Goal: Information Seeking & Learning: Learn about a topic

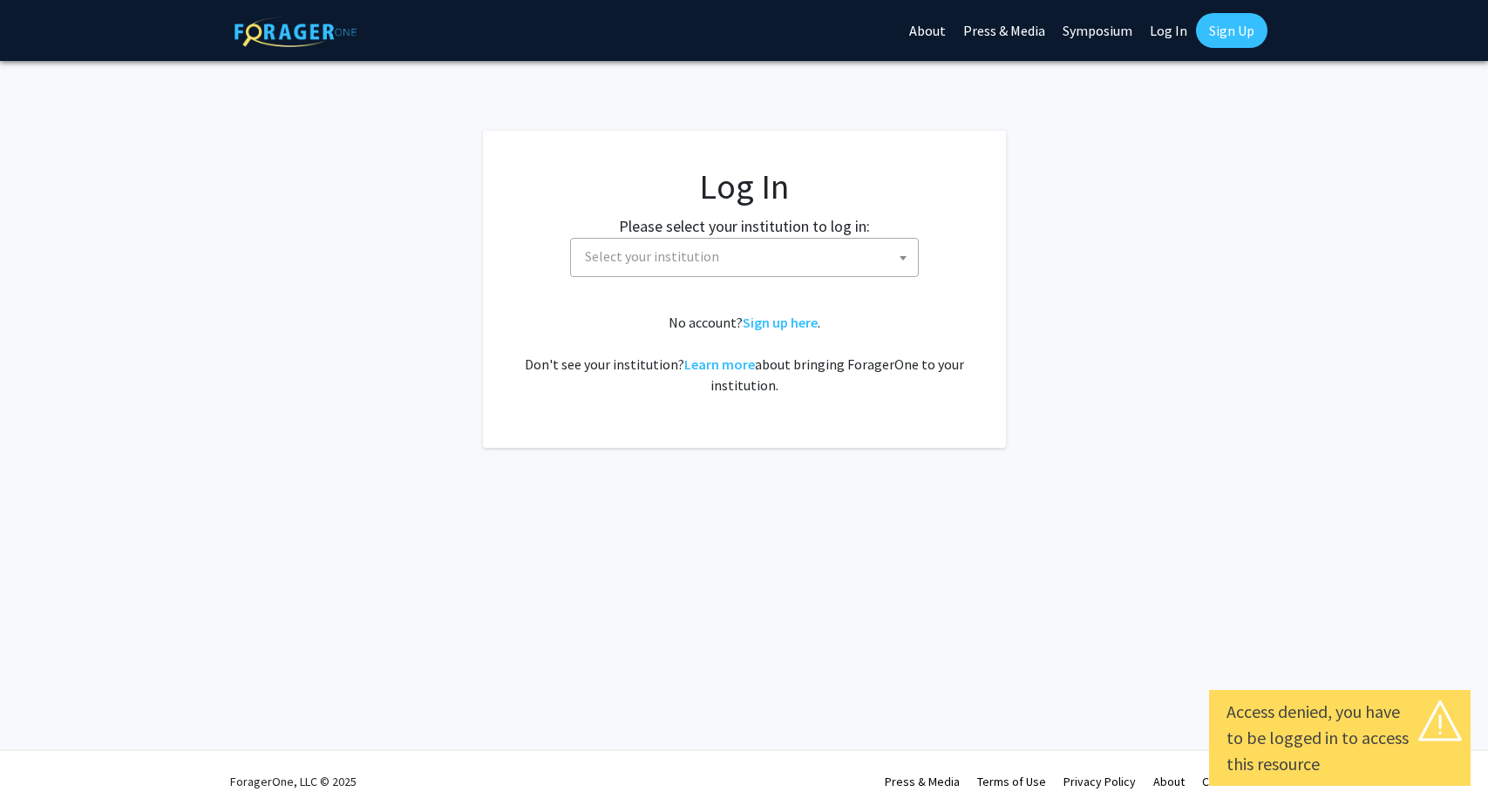
select select
click at [738, 244] on span "Select your institution" at bounding box center [748, 256] width 340 height 36
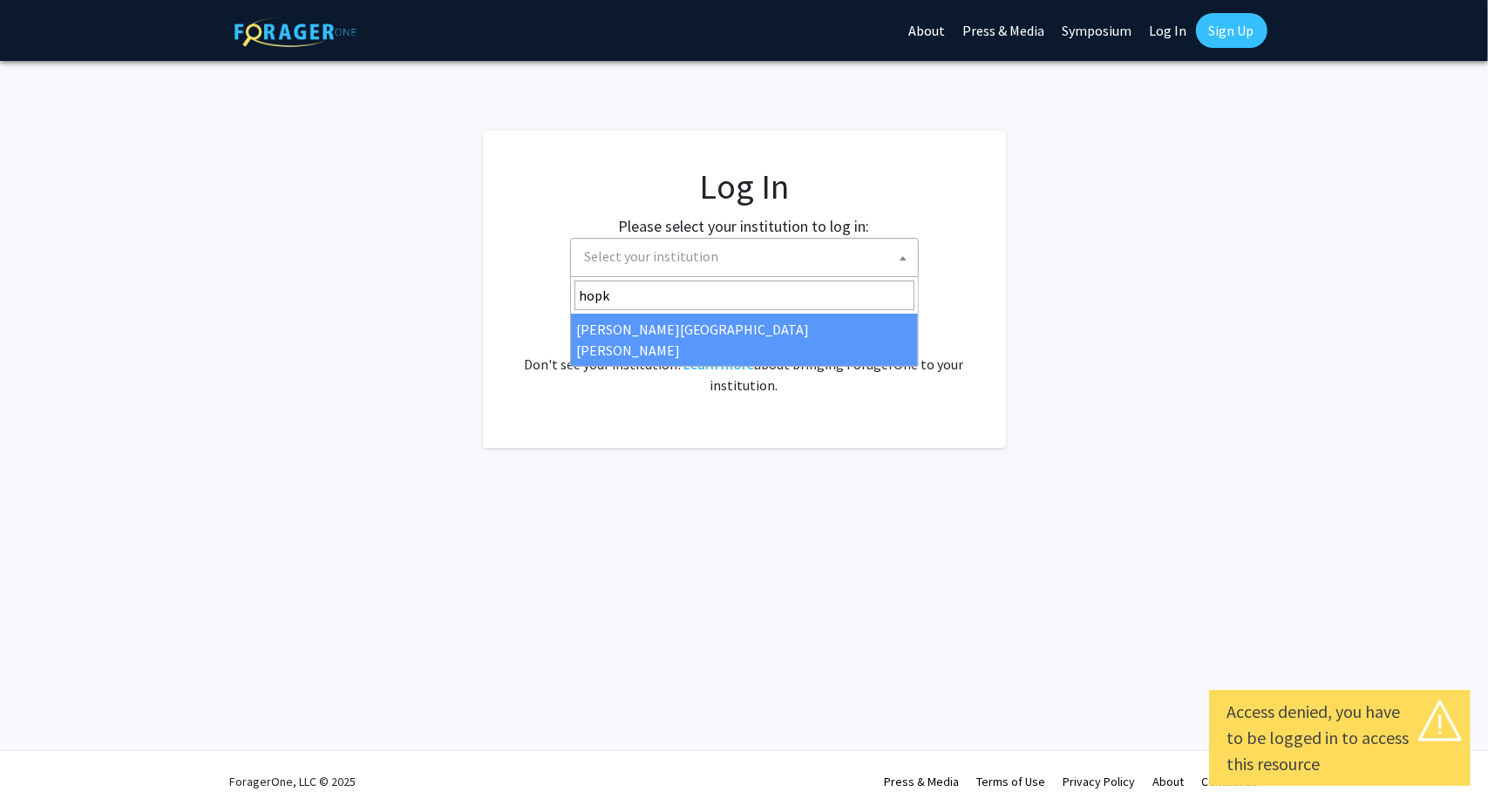
type input "hopk"
select select "1"
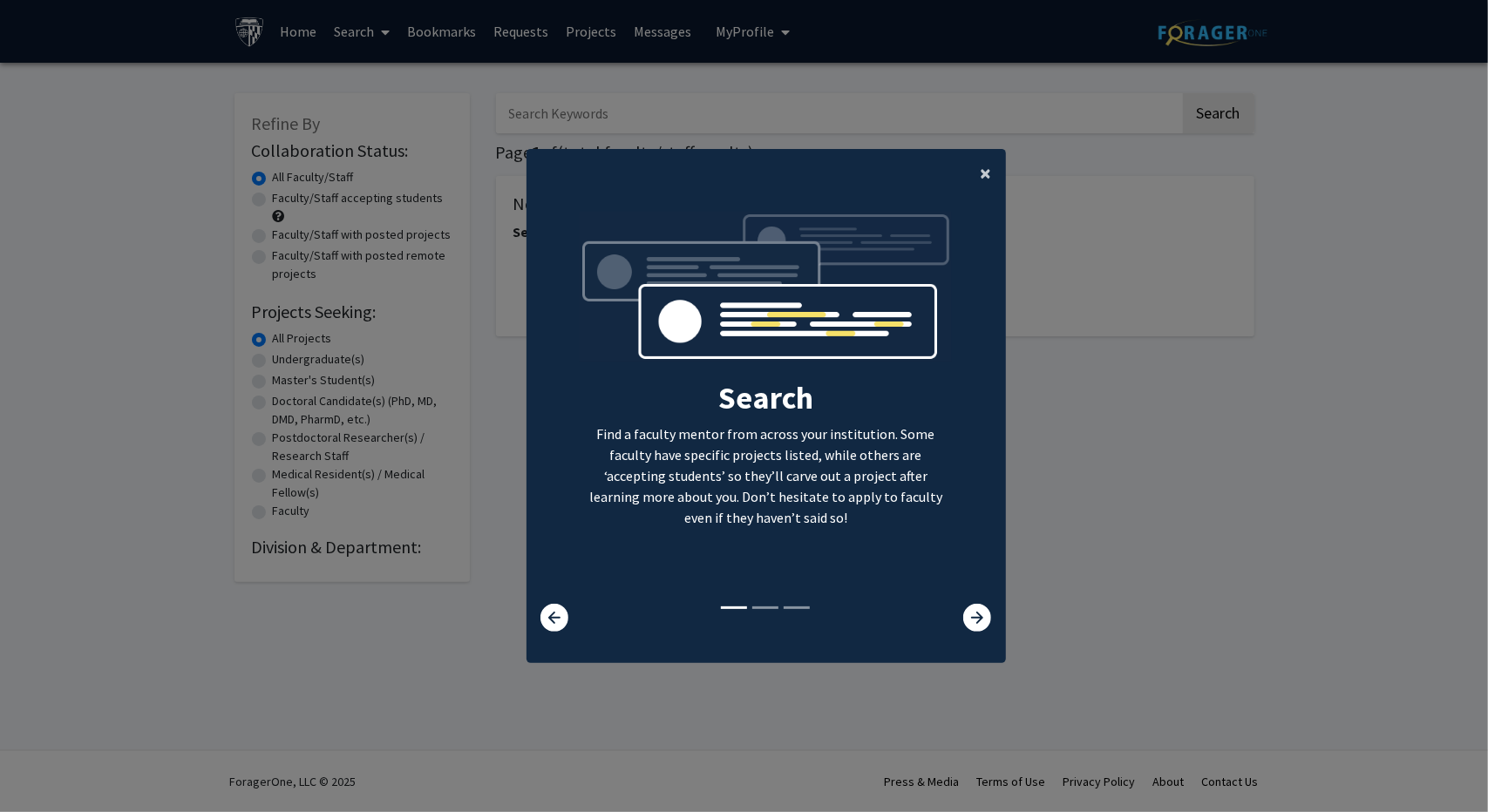
click at [972, 179] on button "×" at bounding box center [986, 172] width 40 height 48
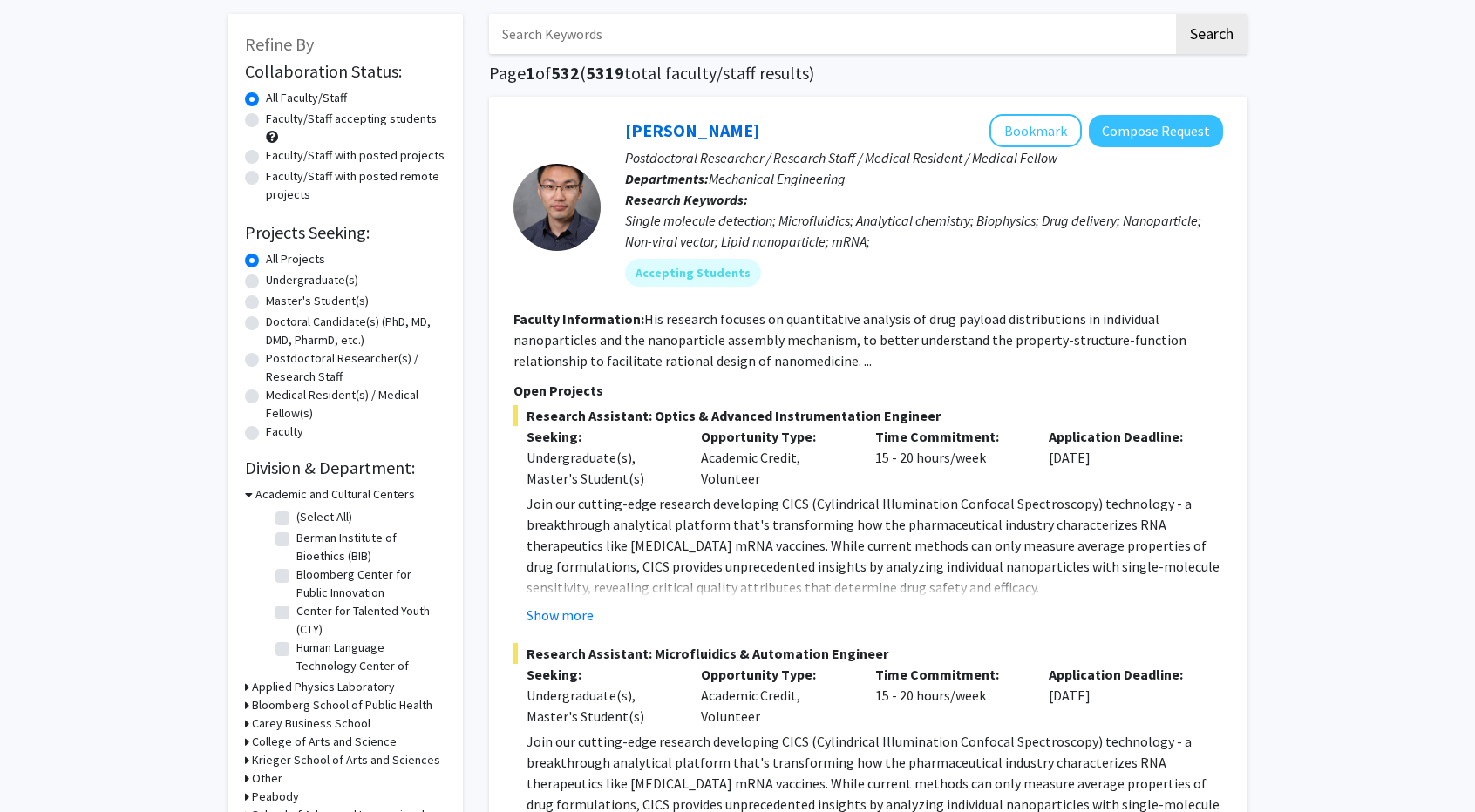
scroll to position [87, 0]
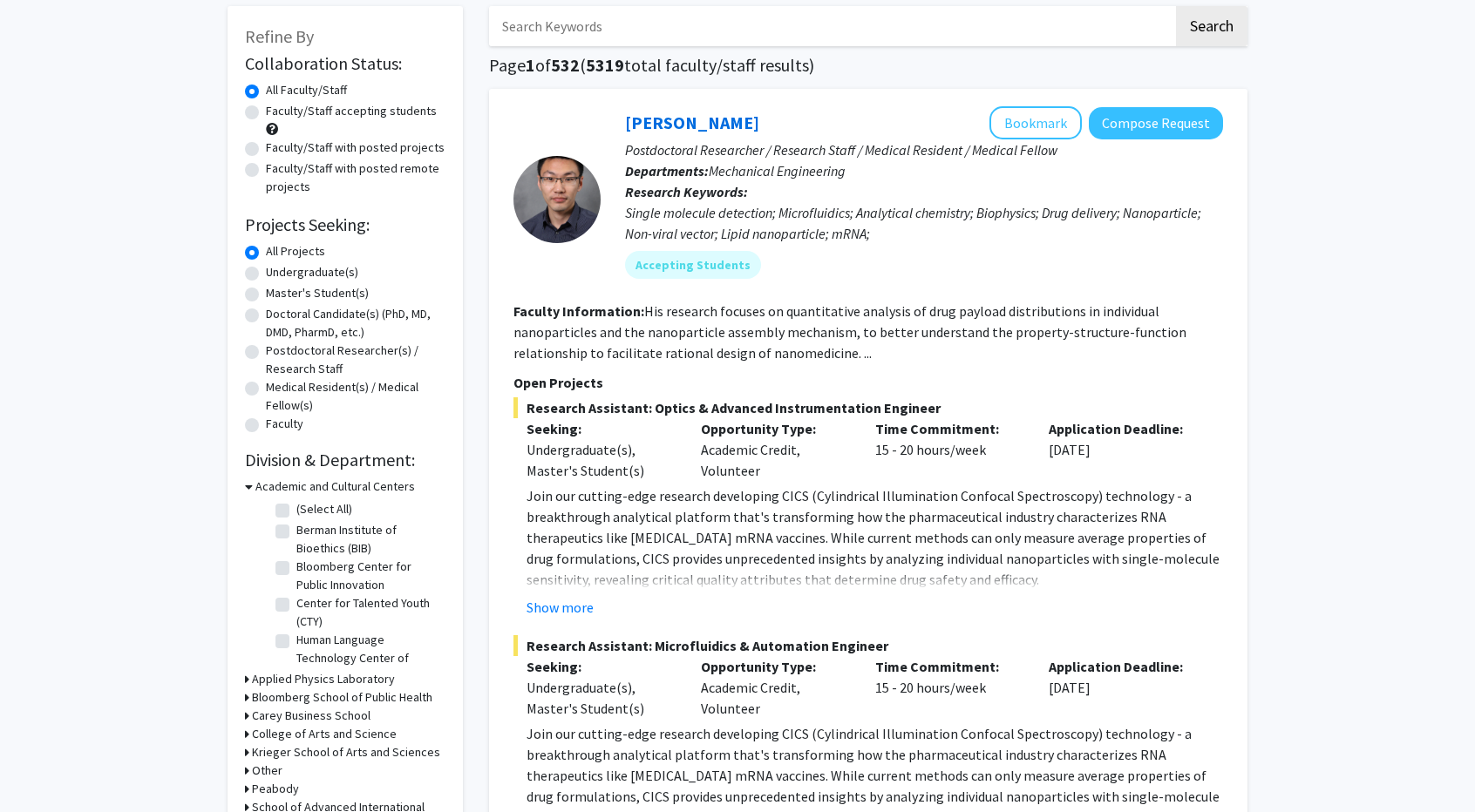
click at [266, 114] on label "Faculty/Staff accepting students" at bounding box center [351, 111] width 171 height 18
click at [266, 113] on input "Faculty/Staff accepting students" at bounding box center [271, 107] width 11 height 11
radio input "true"
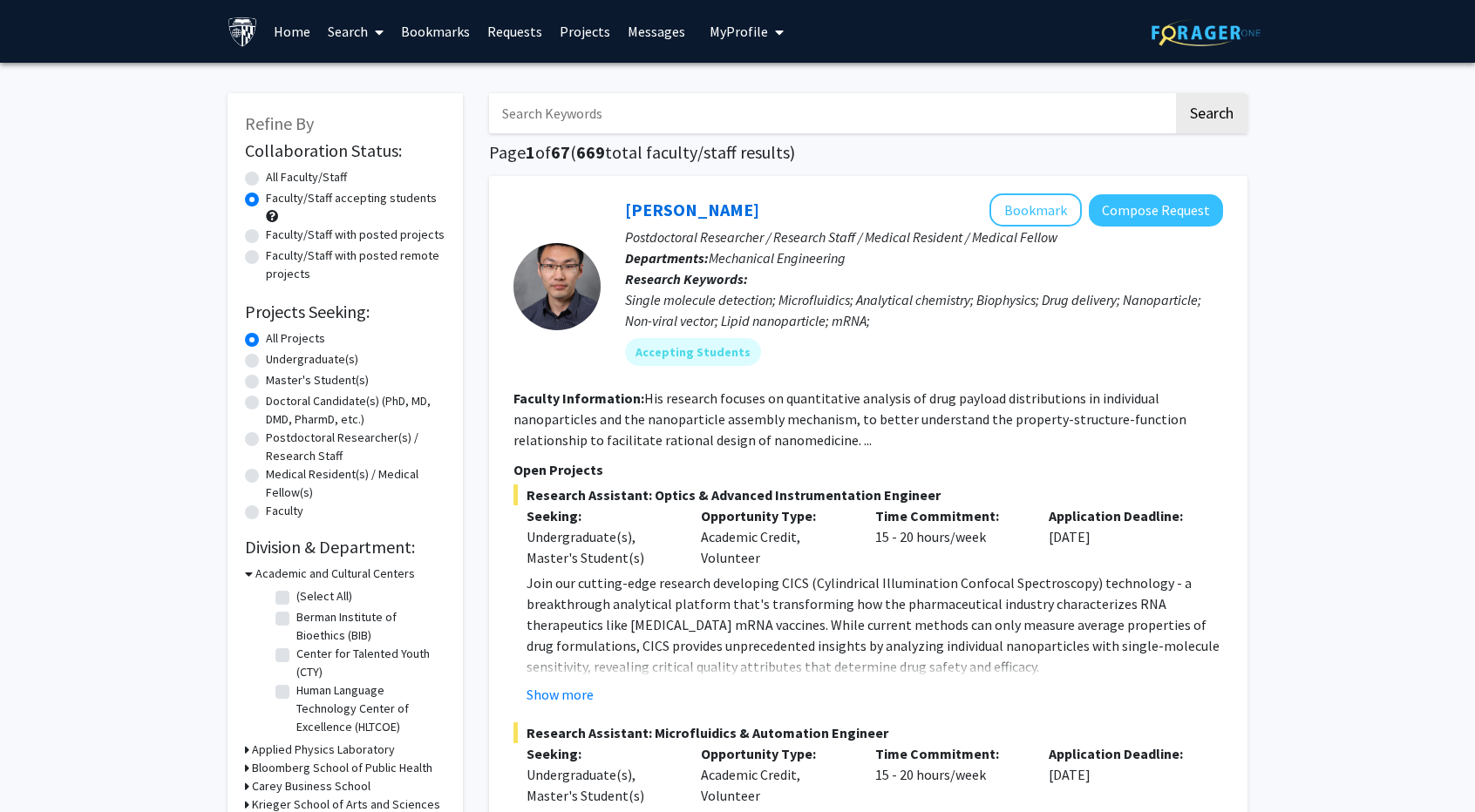
click at [259, 384] on div "Master's Student(s)" at bounding box center [345, 382] width 201 height 21
click at [266, 383] on label "Master's Student(s)" at bounding box center [317, 380] width 103 height 18
click at [266, 383] on input "Master's Student(s)" at bounding box center [271, 377] width 11 height 11
radio input "true"
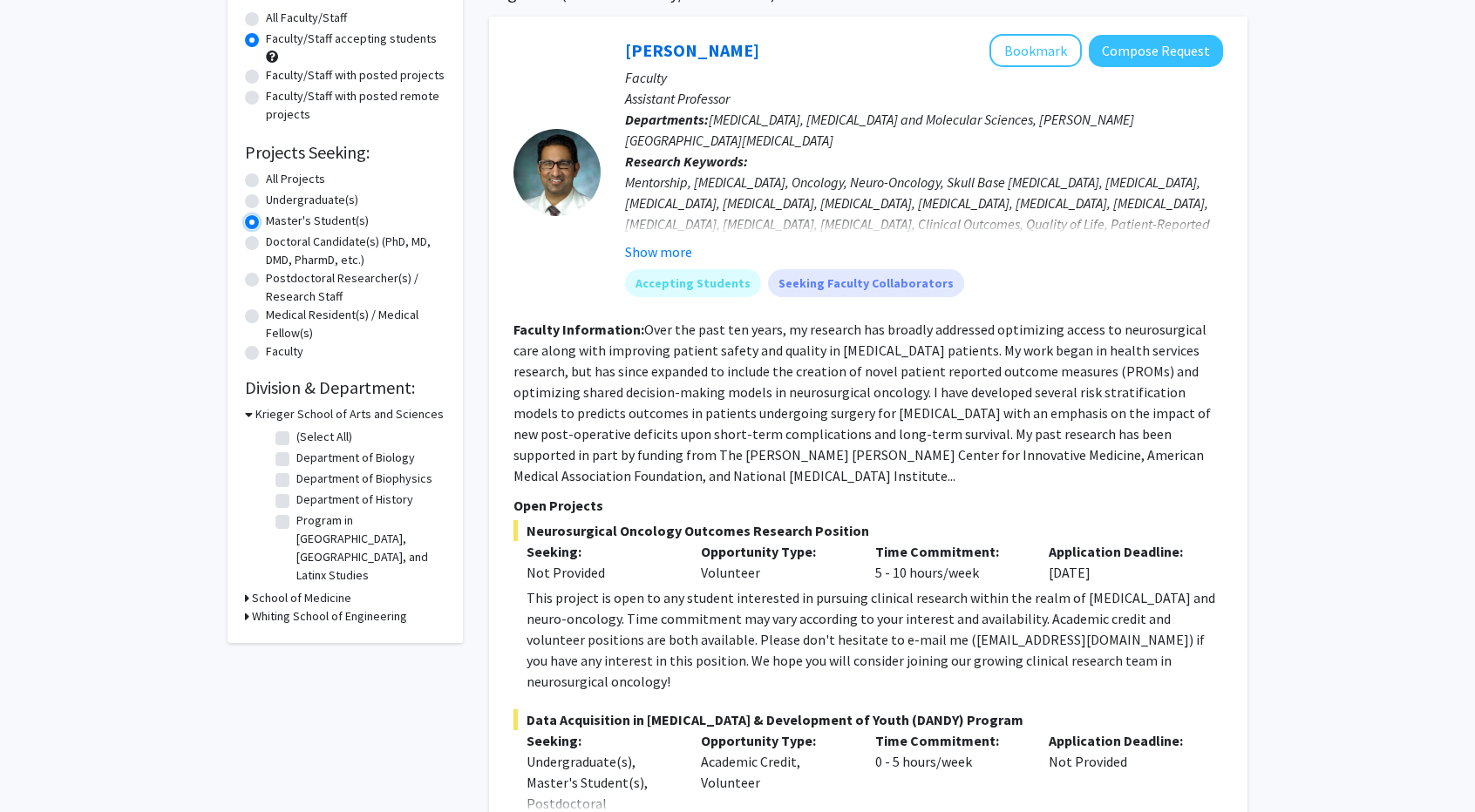
scroll to position [174, 0]
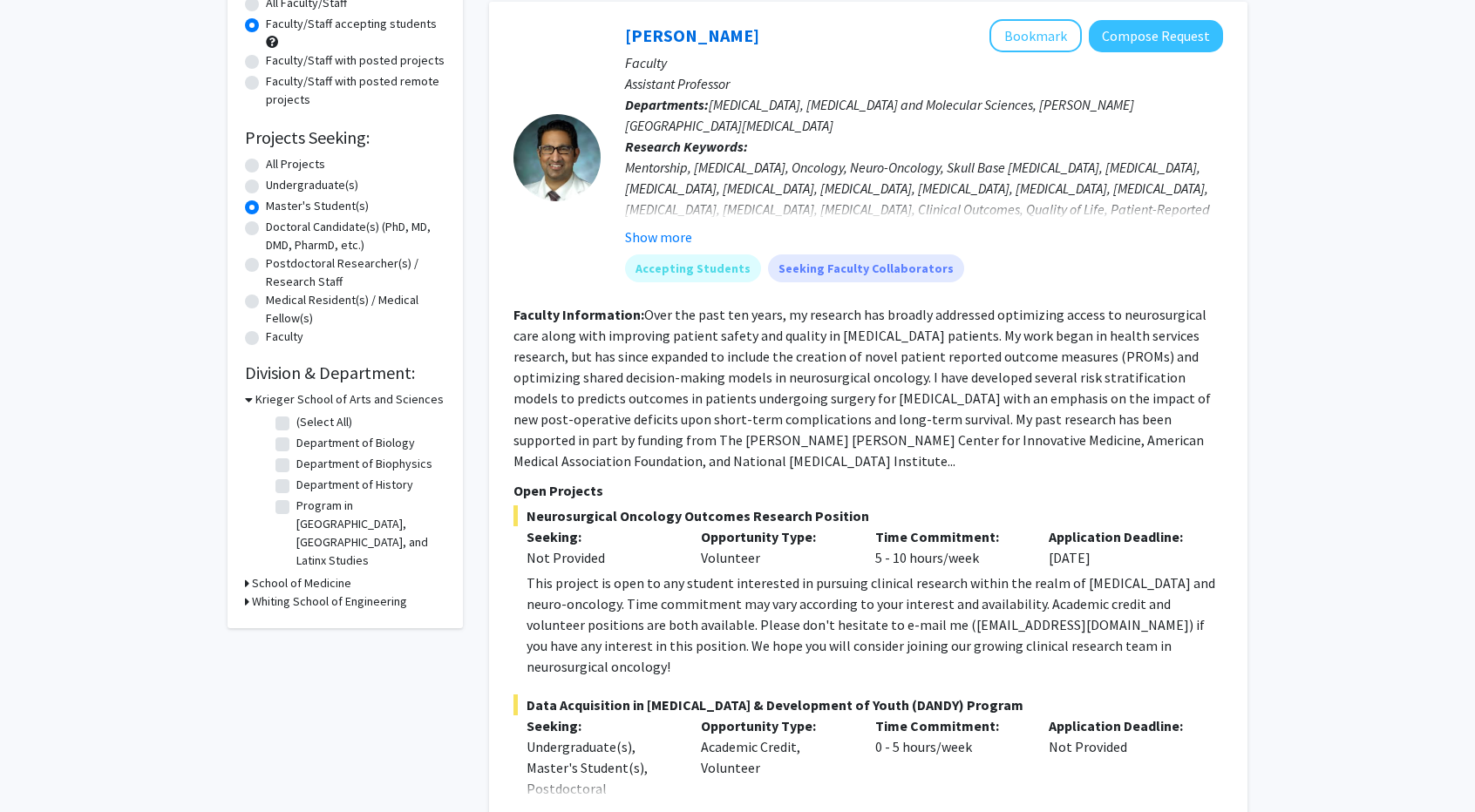
click at [297, 445] on label "Department of Biology" at bounding box center [356, 443] width 119 height 18
click at [297, 445] on input "Department of Biology" at bounding box center [302, 439] width 11 height 11
checkbox input "true"
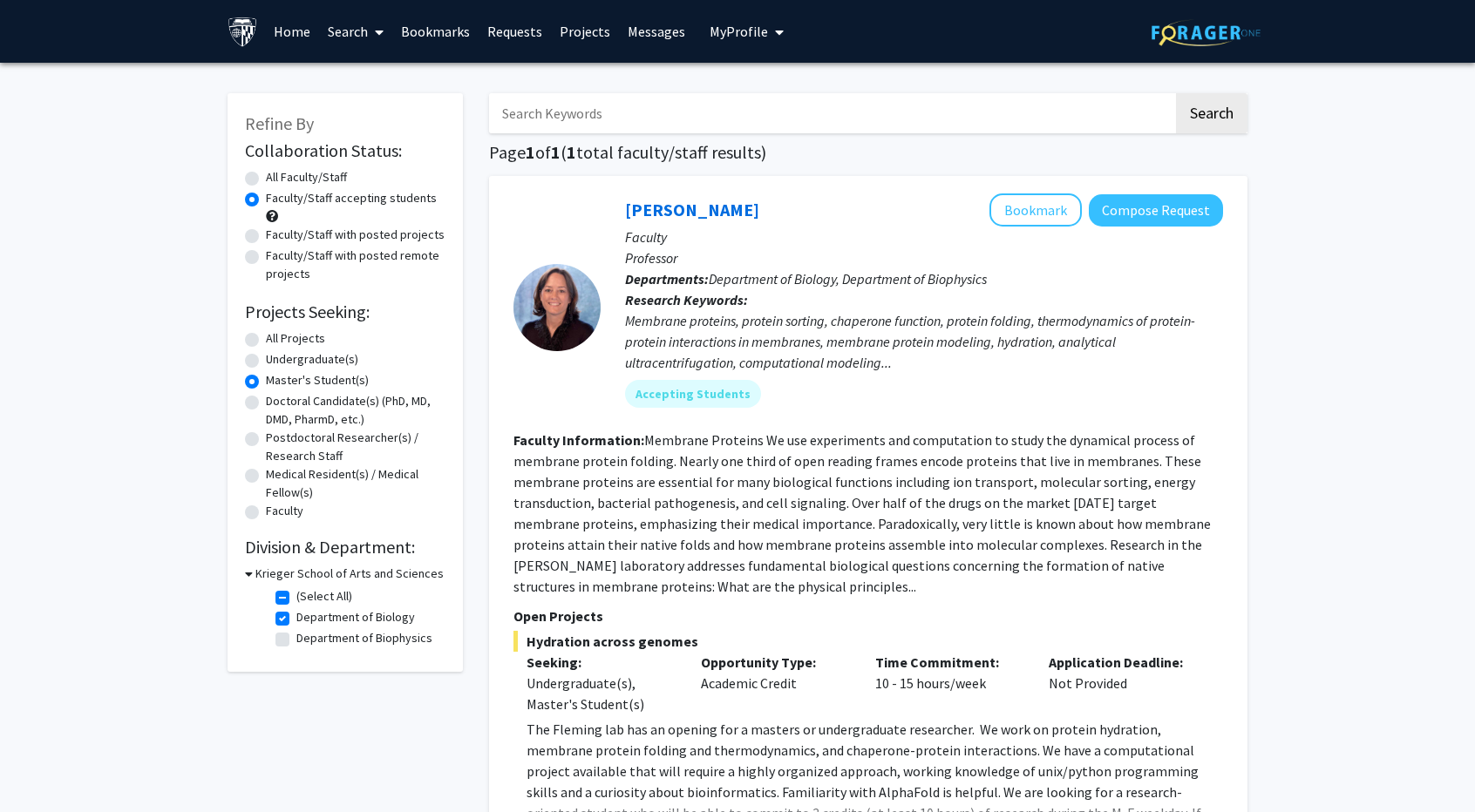
click at [297, 617] on label "Department of Biology" at bounding box center [356, 617] width 119 height 18
click at [297, 617] on input "Department of Biology" at bounding box center [302, 613] width 11 height 11
checkbox input "false"
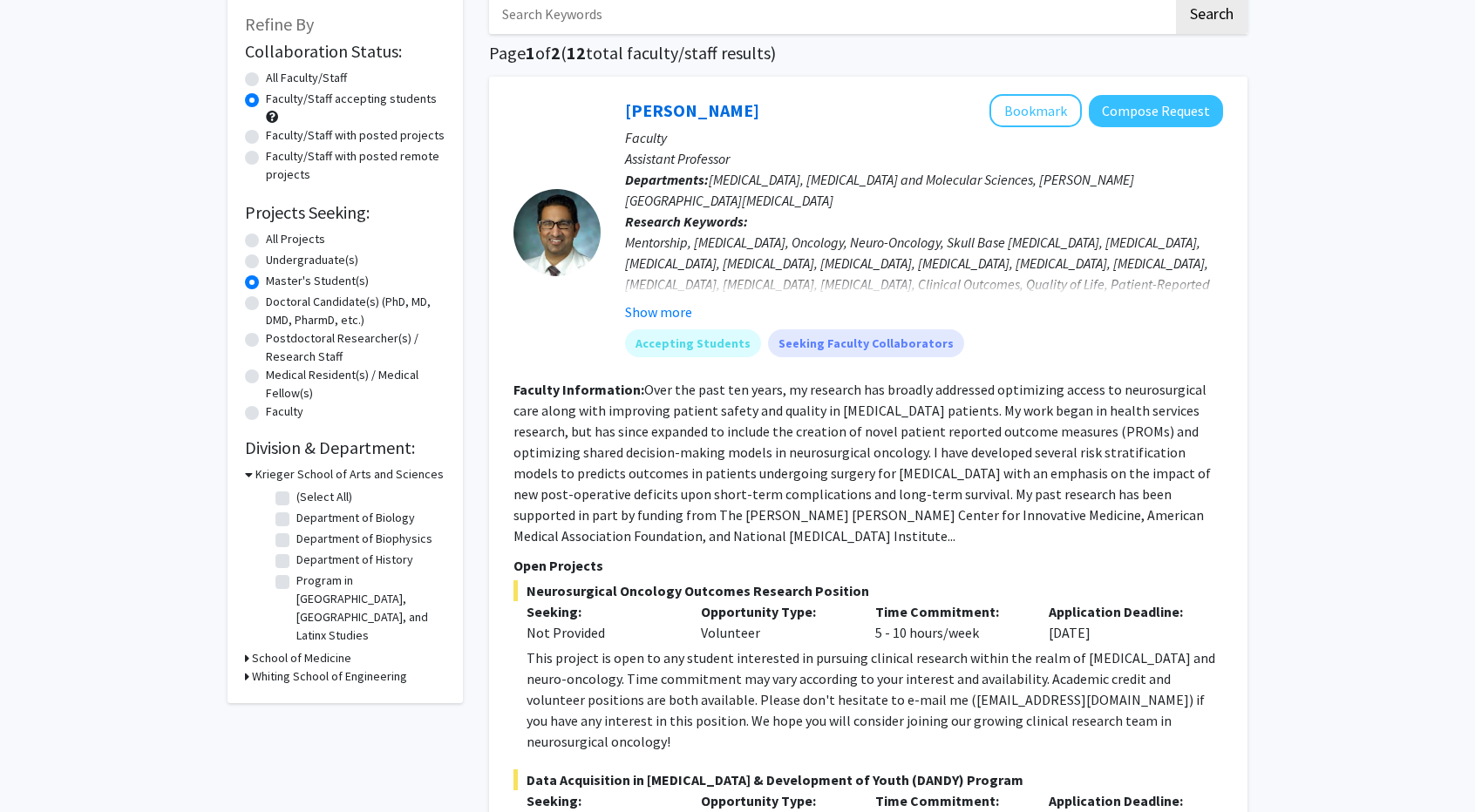
scroll to position [174, 0]
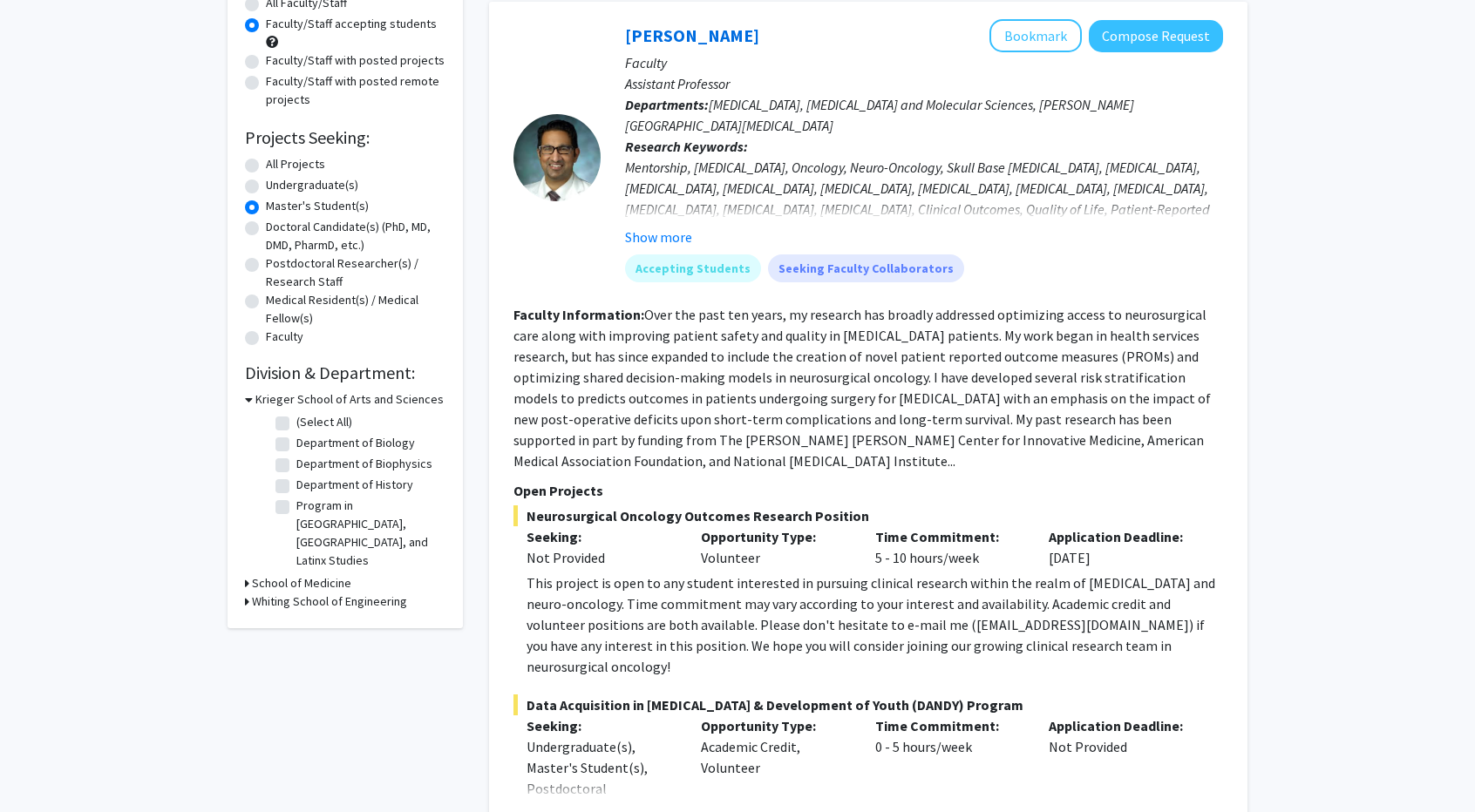
click at [245, 574] on icon at bounding box center [246, 583] width 4 height 18
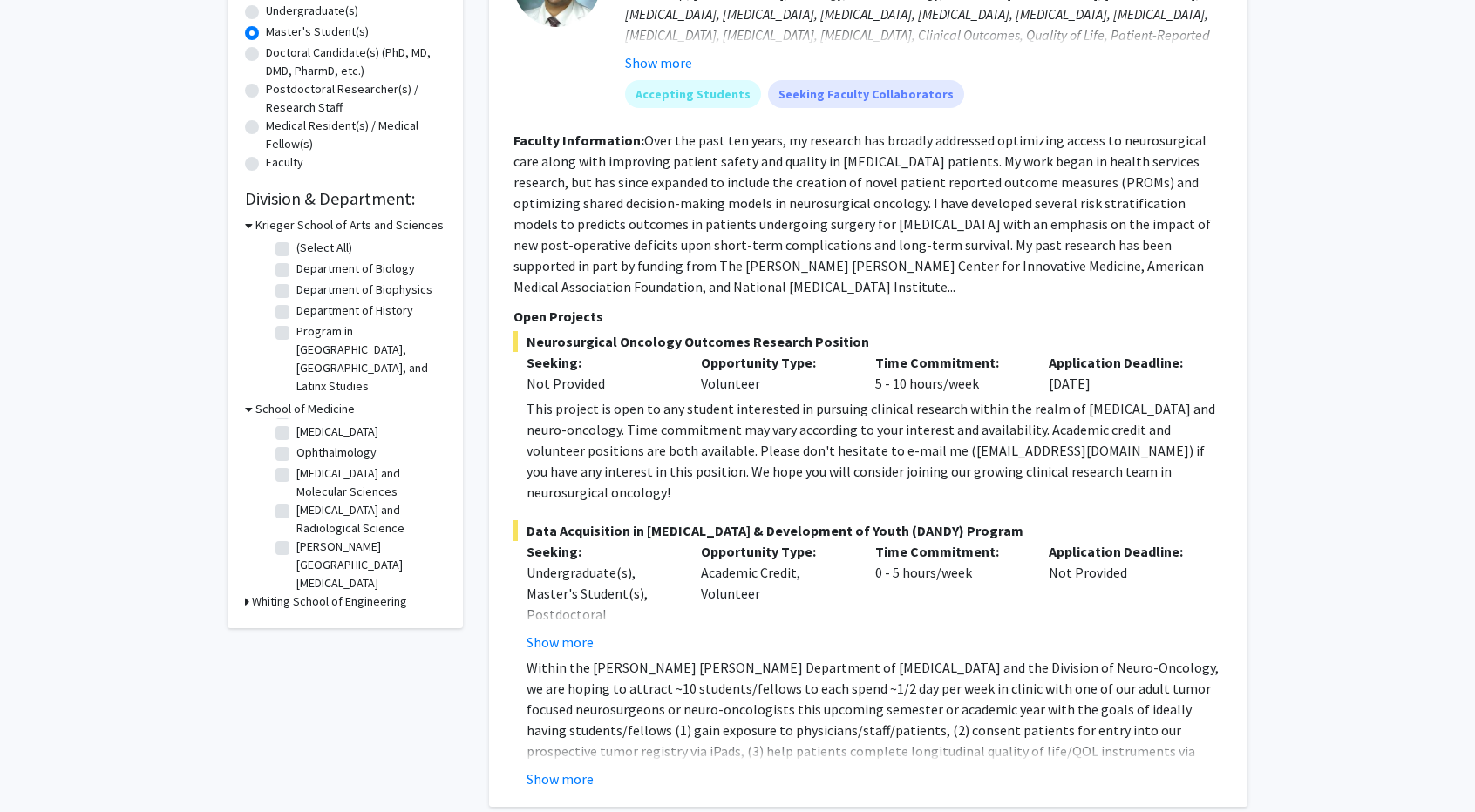
scroll to position [46, 0]
click at [297, 534] on label "[PERSON_NAME][GEOGRAPHIC_DATA][MEDICAL_DATA]" at bounding box center [369, 561] width 144 height 55
click at [297, 534] on input "[PERSON_NAME][GEOGRAPHIC_DATA][MEDICAL_DATA]" at bounding box center [302, 539] width 11 height 11
checkbox input "true"
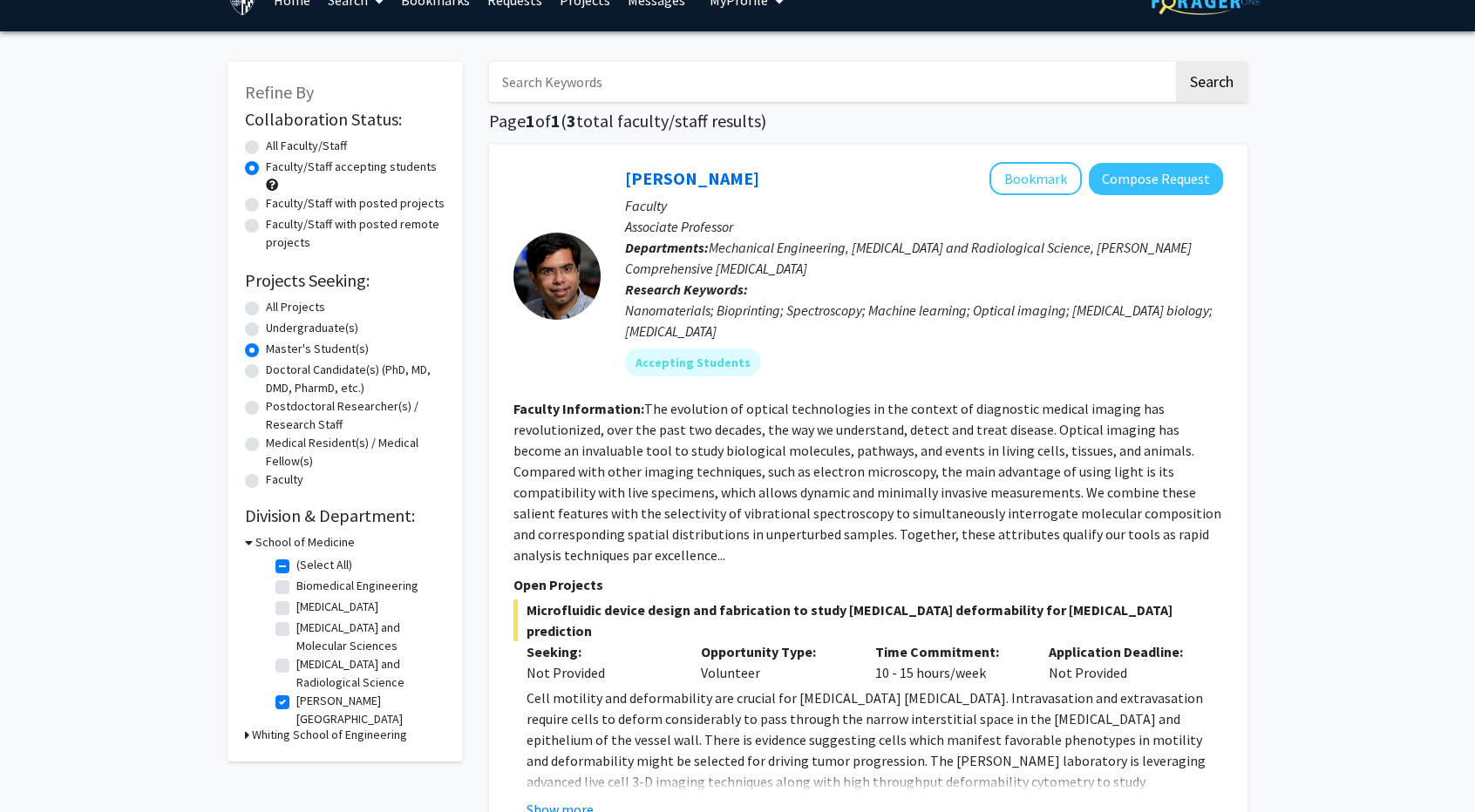
scroll to position [87, 0]
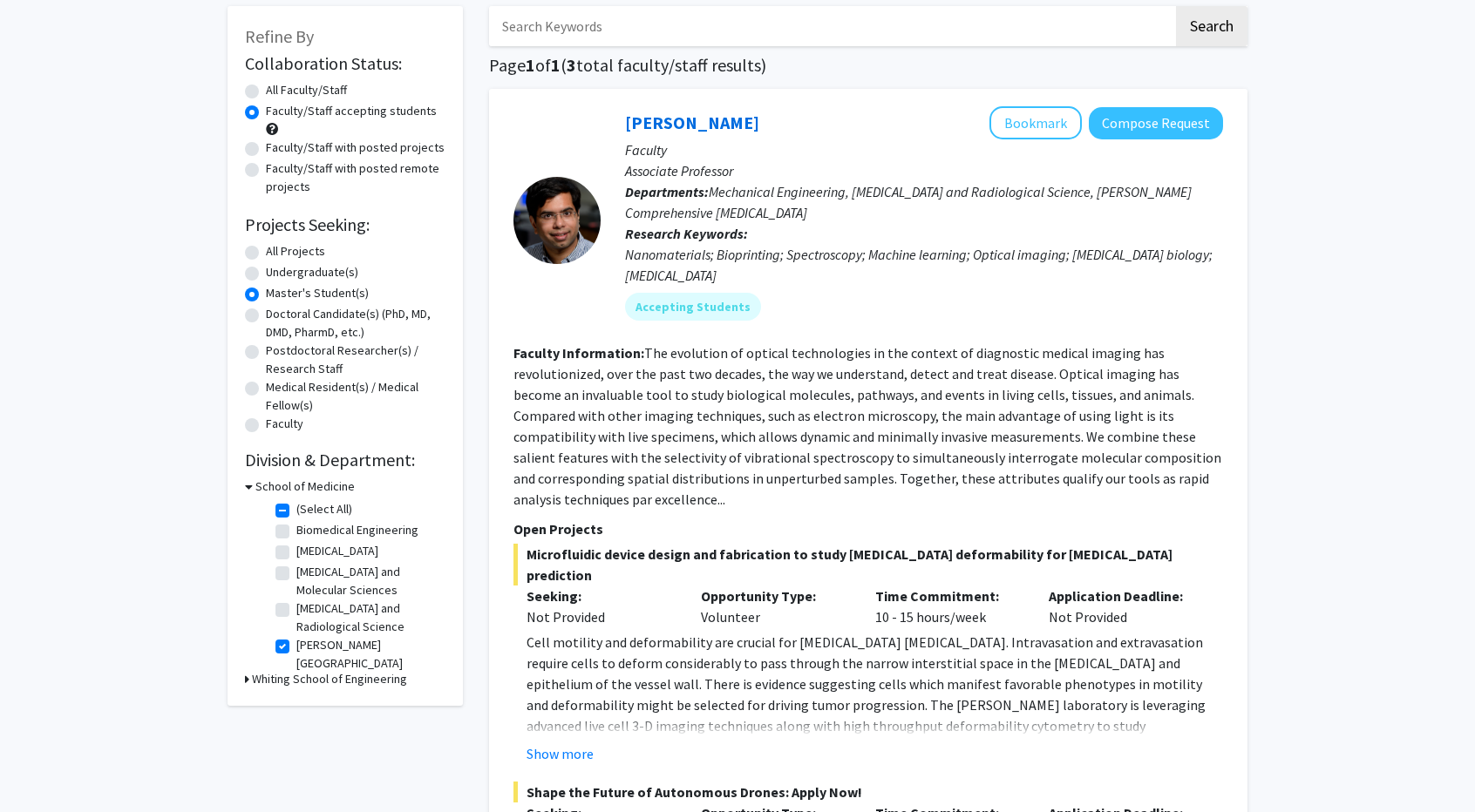
click at [297, 530] on label "Biomedical Engineering" at bounding box center [357, 530] width 122 height 18
click at [297, 530] on input "Biomedical Engineering" at bounding box center [302, 526] width 11 height 11
checkbox input "true"
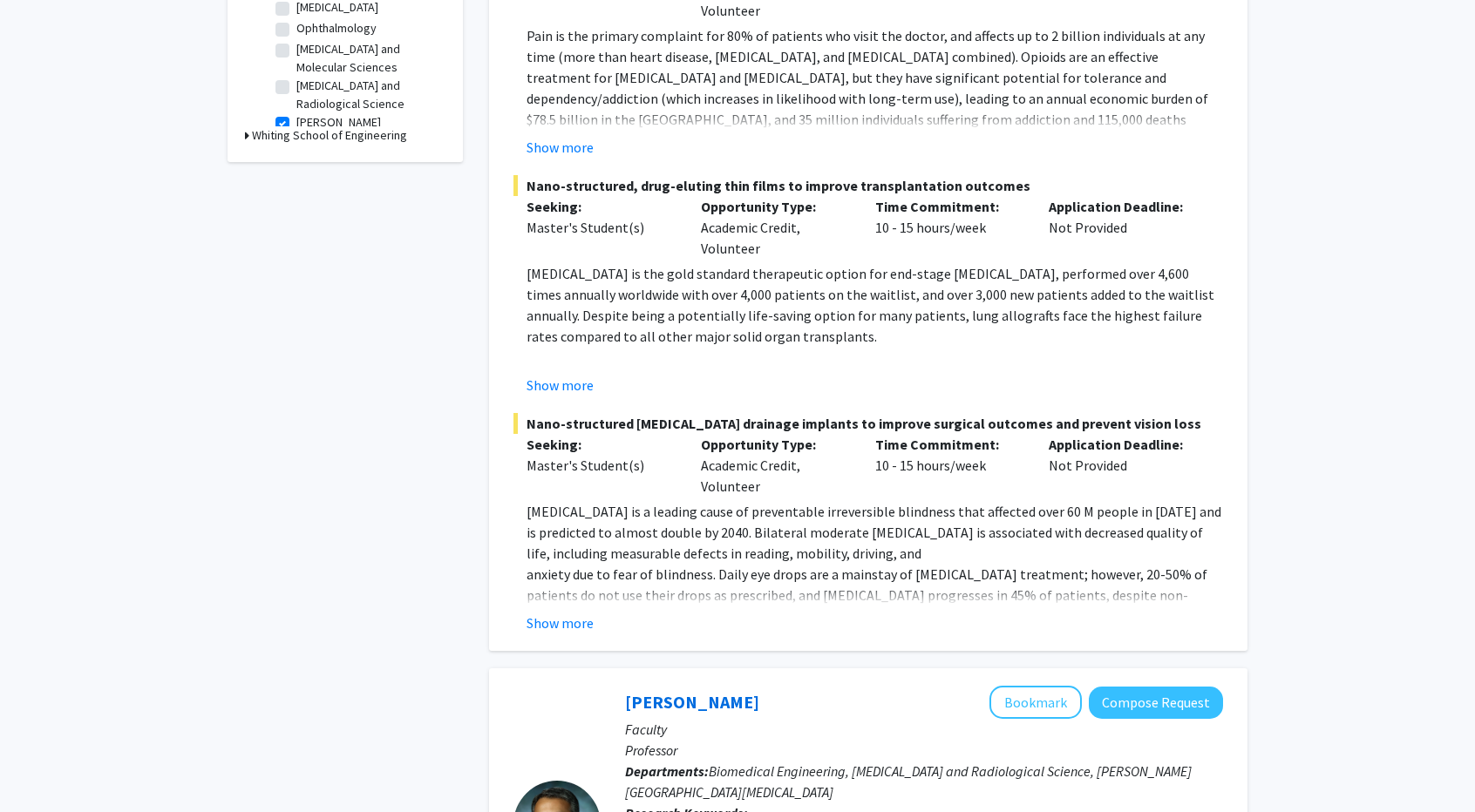
scroll to position [232, 0]
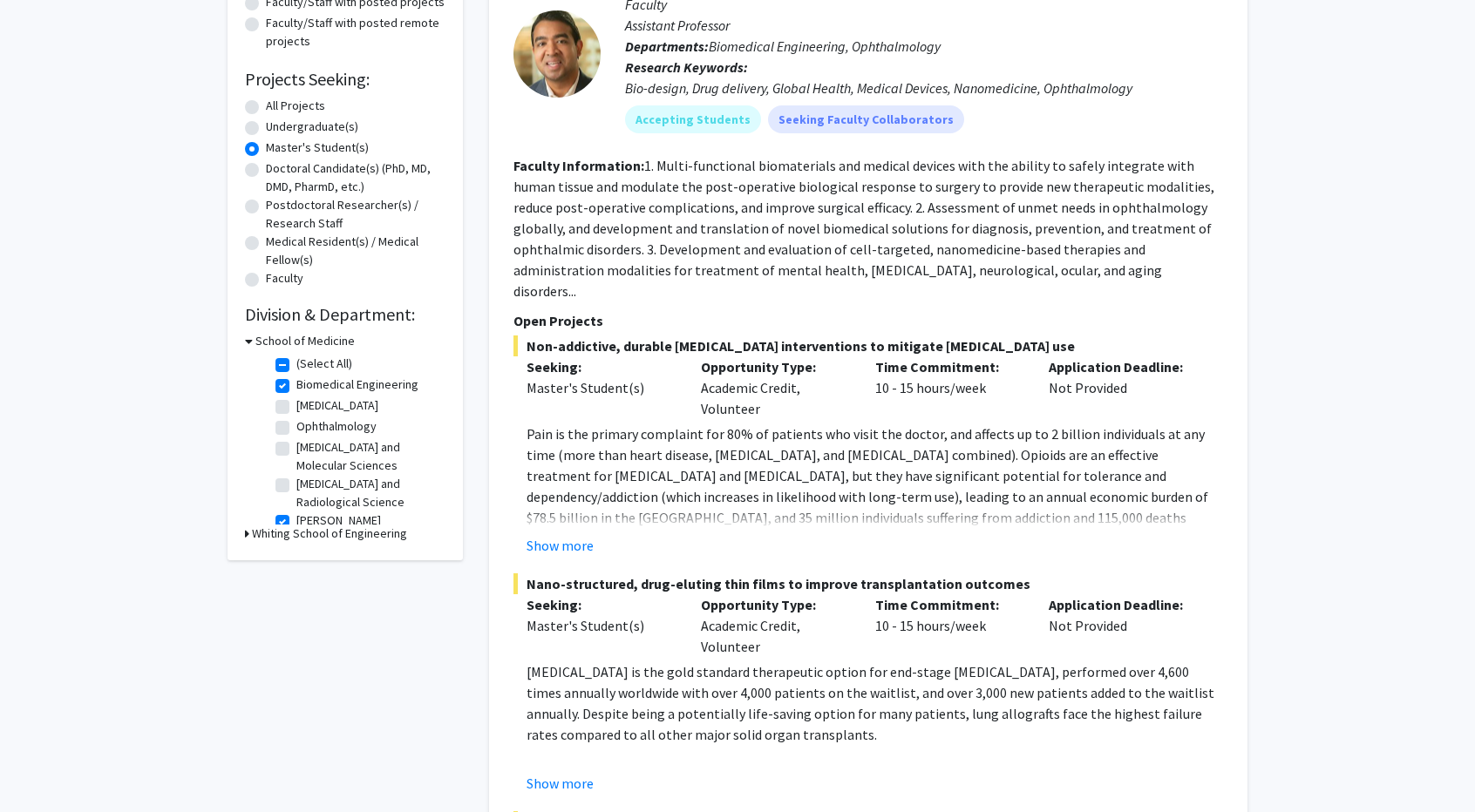
click at [297, 486] on label "[MEDICAL_DATA] and Radiological Science" at bounding box center [369, 494] width 144 height 37
click at [297, 486] on input "[MEDICAL_DATA] and Radiological Science" at bounding box center [302, 480] width 11 height 11
checkbox input "true"
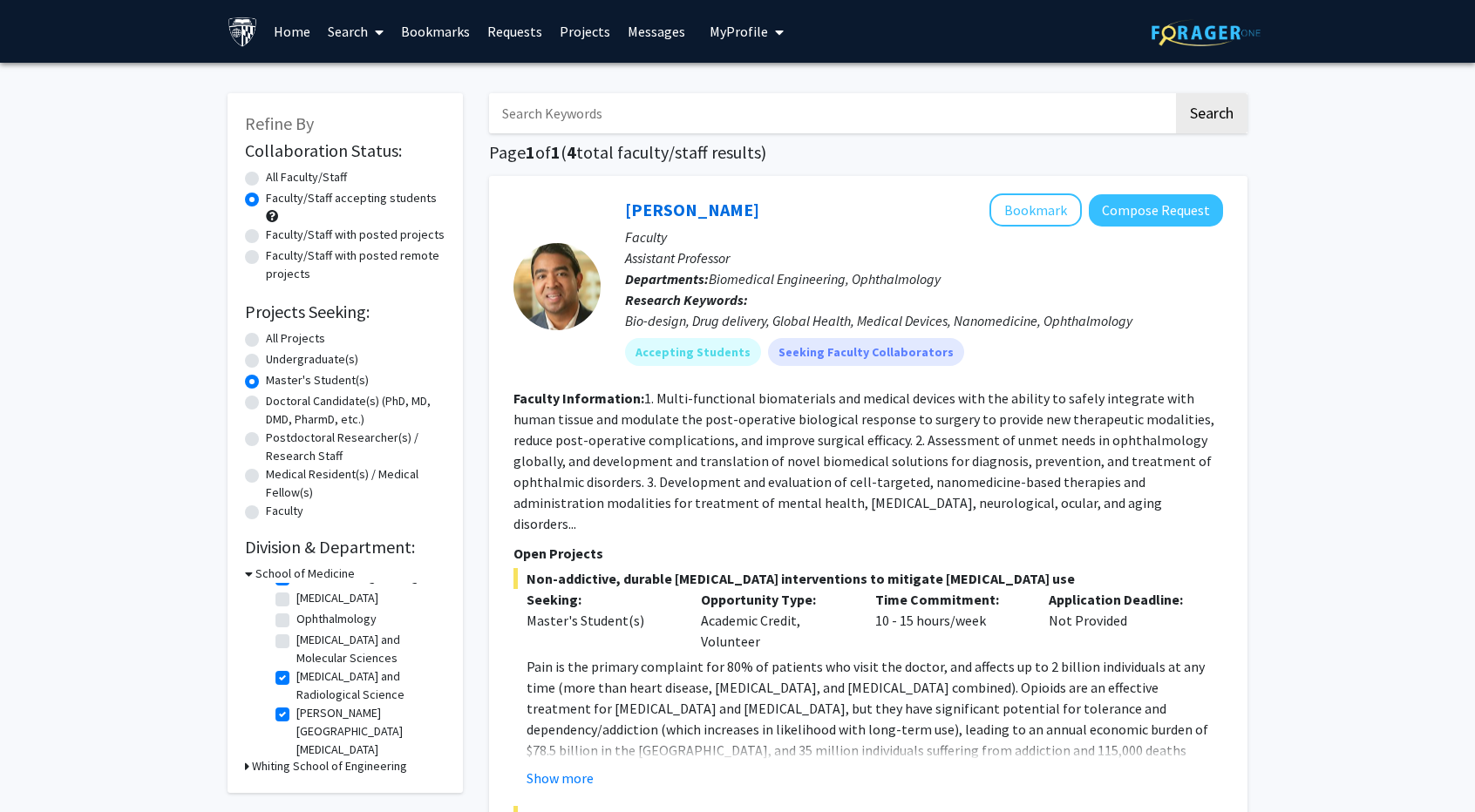
scroll to position [46, 0]
click at [297, 706] on label "[PERSON_NAME][GEOGRAPHIC_DATA][MEDICAL_DATA]" at bounding box center [369, 726] width 144 height 55
click at [297, 706] on input "[PERSON_NAME][GEOGRAPHIC_DATA][MEDICAL_DATA]" at bounding box center [302, 704] width 11 height 11
checkbox input "false"
click at [297, 616] on label "Biomedical Engineering" at bounding box center [357, 617] width 122 height 18
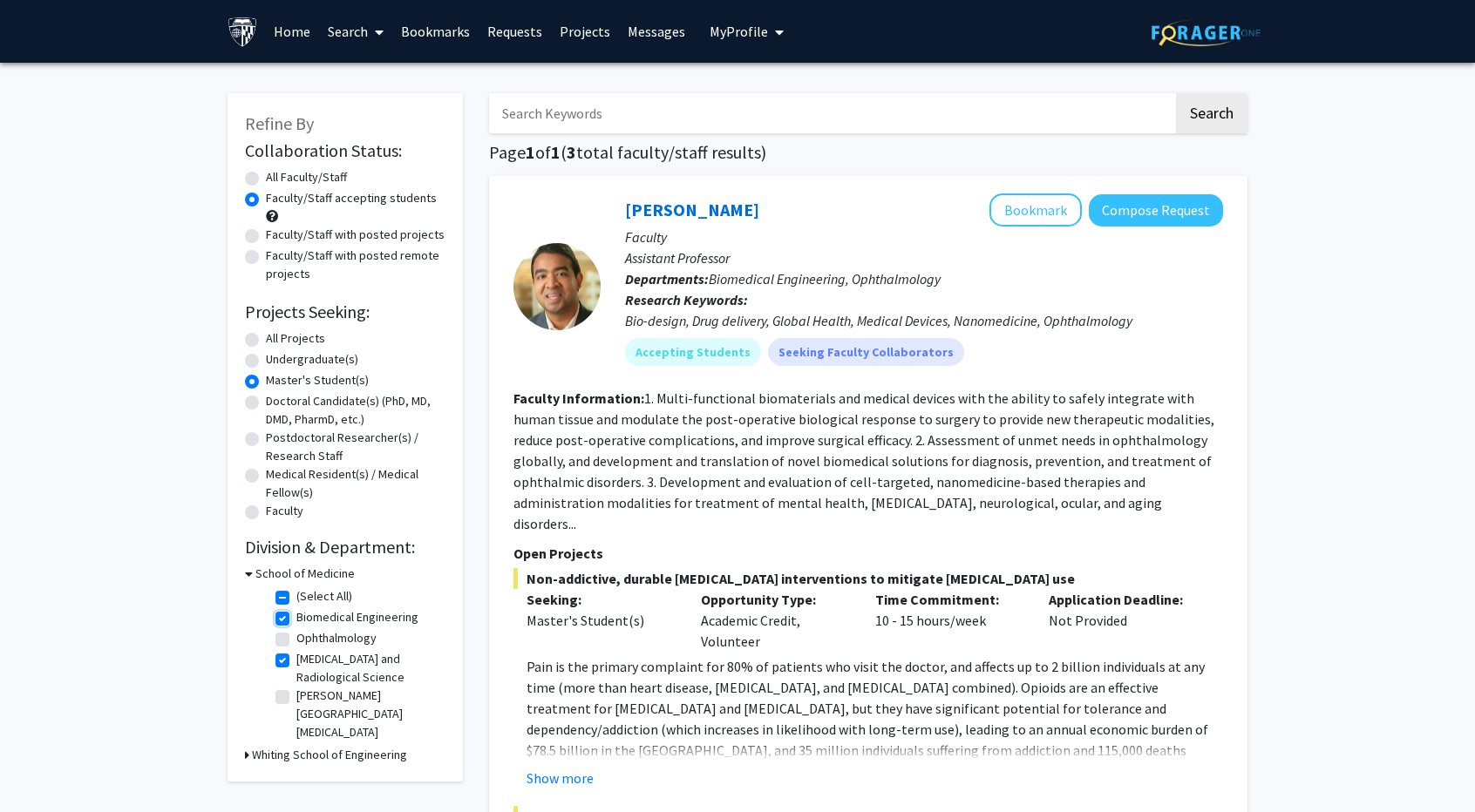
click at [297, 616] on input "Biomedical Engineering" at bounding box center [302, 613] width 11 height 11
checkbox input "false"
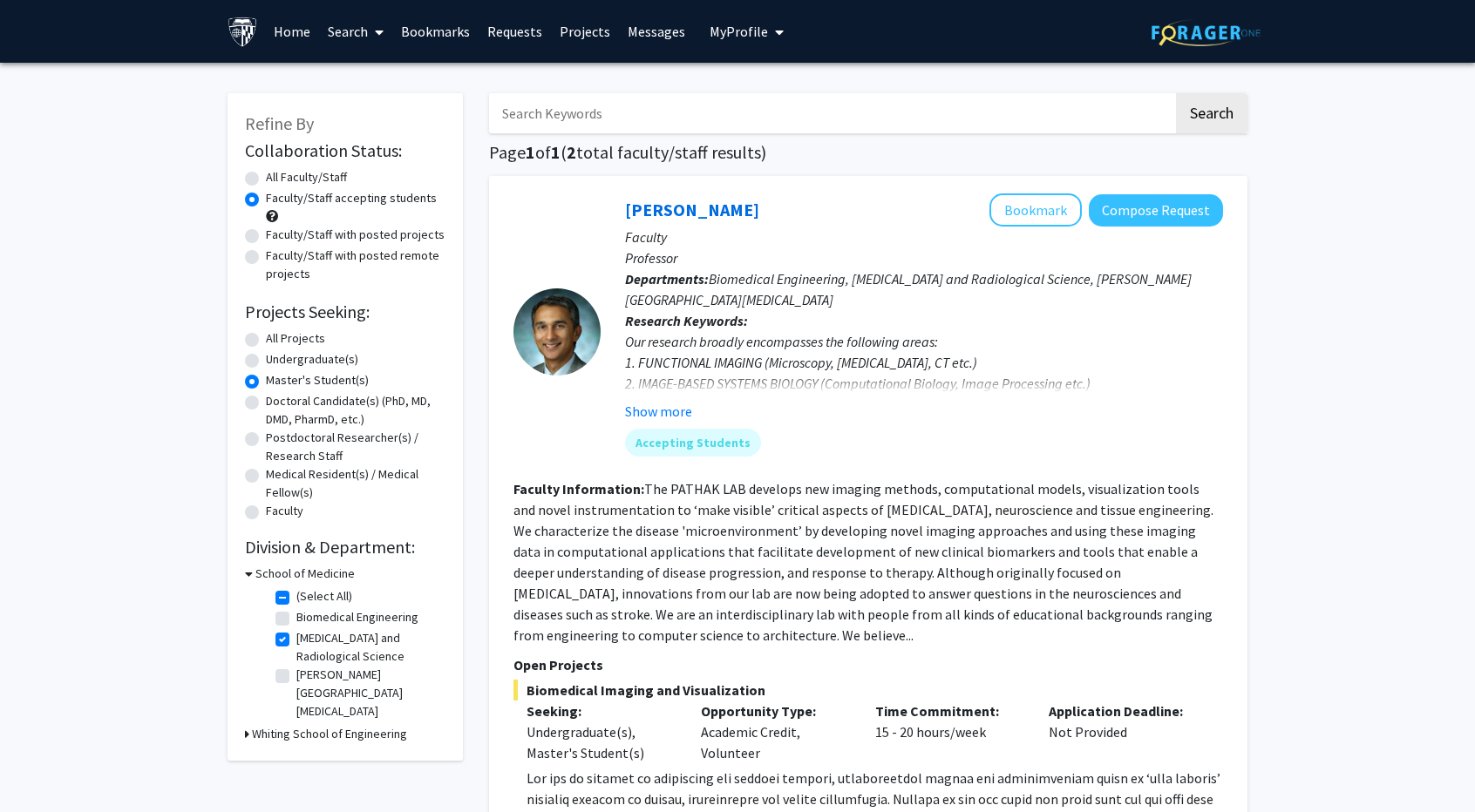
click at [297, 637] on label "[MEDICAL_DATA] and Radiological Science" at bounding box center [369, 647] width 144 height 37
click at [297, 637] on input "[MEDICAL_DATA] and Radiological Science" at bounding box center [302, 634] width 11 height 11
checkbox input "false"
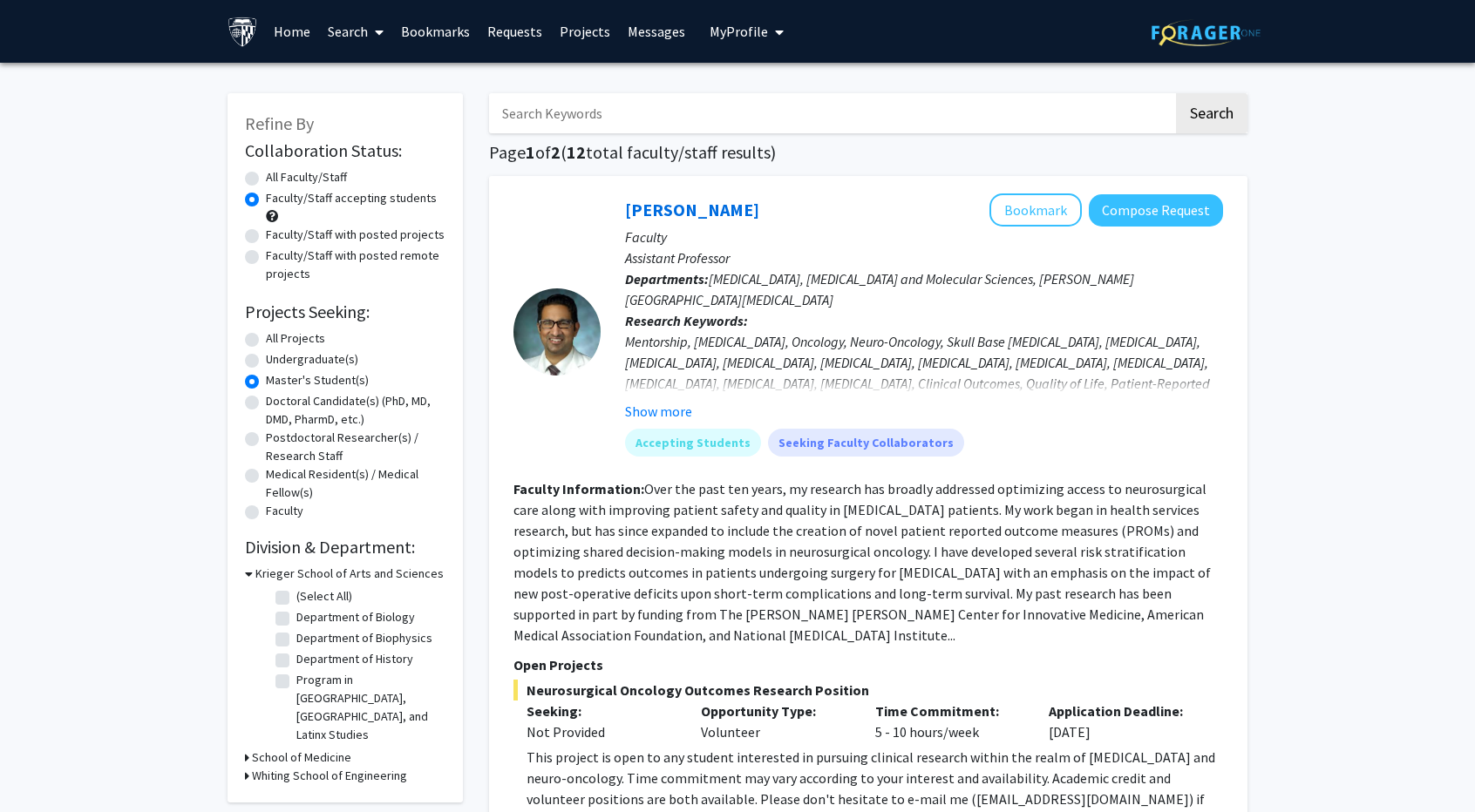
click at [297, 618] on label "Department of Biology" at bounding box center [356, 617] width 119 height 18
click at [297, 618] on input "Department of Biology" at bounding box center [302, 613] width 11 height 11
checkbox input "true"
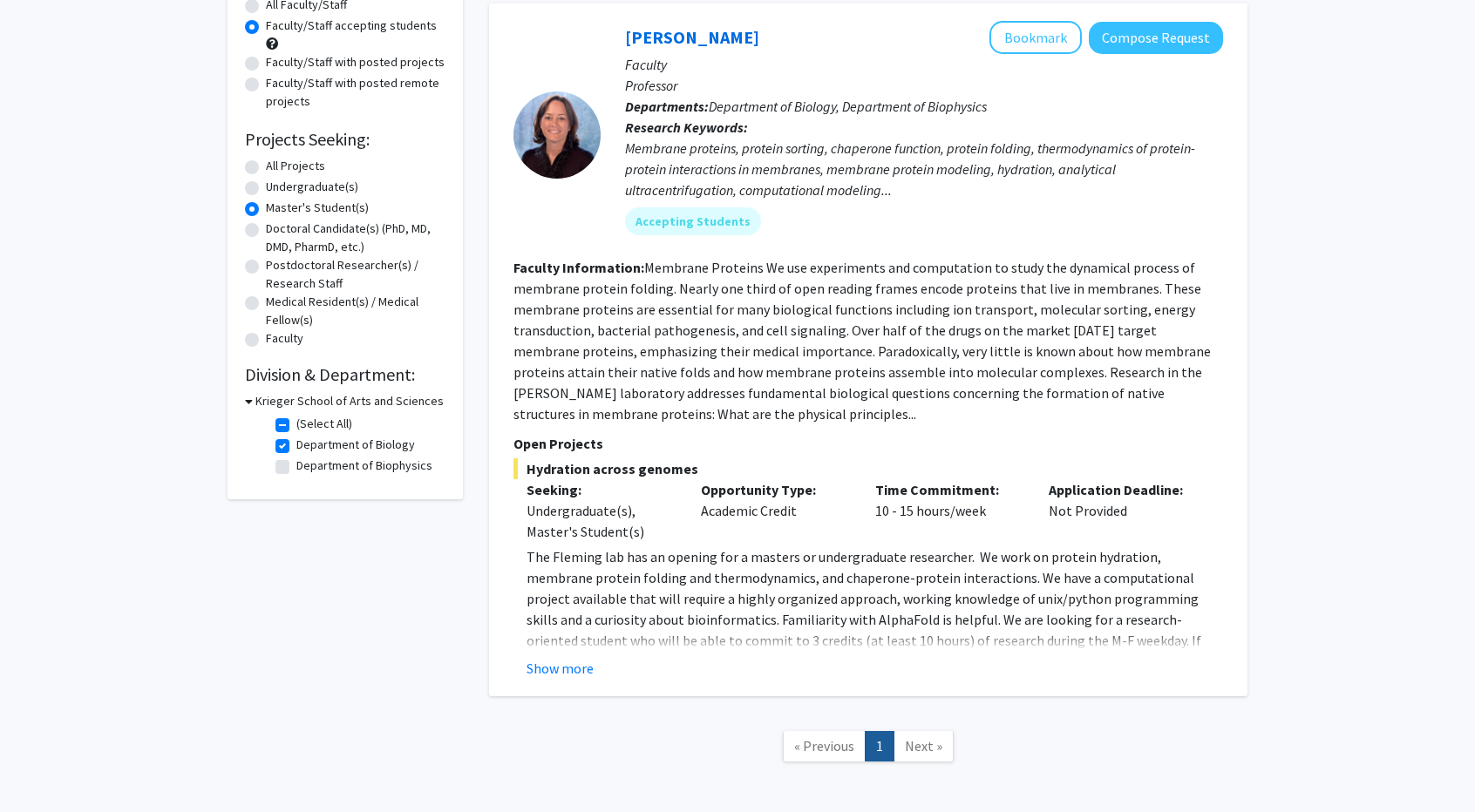
scroll to position [174, 0]
click at [569, 662] on button "Show more" at bounding box center [560, 667] width 67 height 21
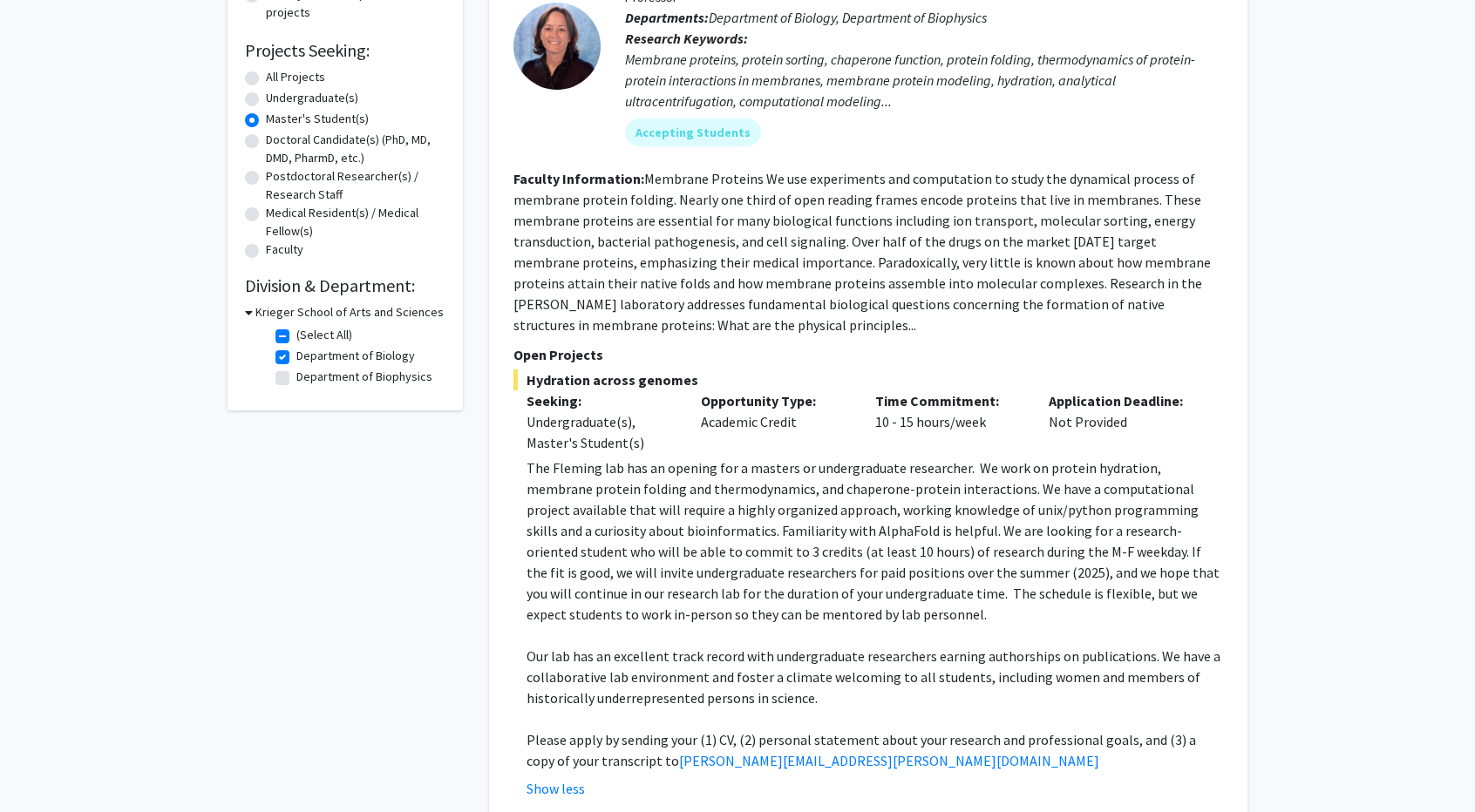
scroll to position [0, 0]
